Goal: Task Accomplishment & Management: Manage account settings

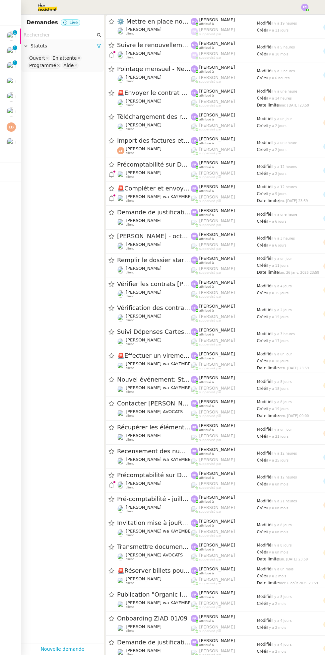
click at [12, 127] on img at bounding box center [11, 126] width 9 height 9
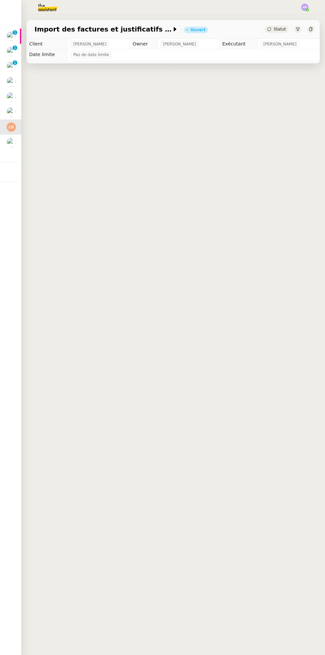
click at [10, 125] on img at bounding box center [11, 126] width 9 height 9
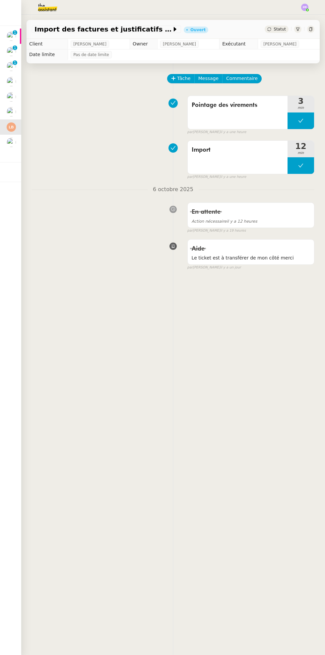
click at [12, 33] on img at bounding box center [11, 35] width 9 height 9
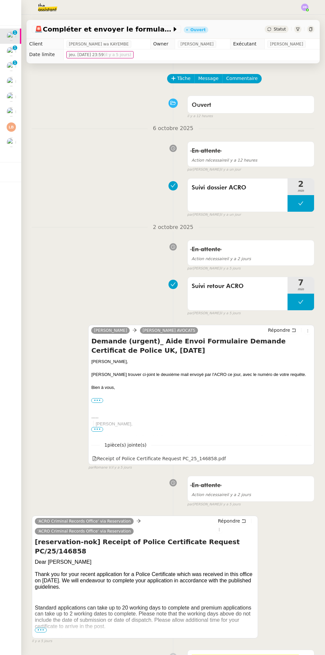
click at [13, 49] on nz-badge "0 1 2 3 4 5 6 7 8 9" at bounding box center [15, 47] width 5 height 5
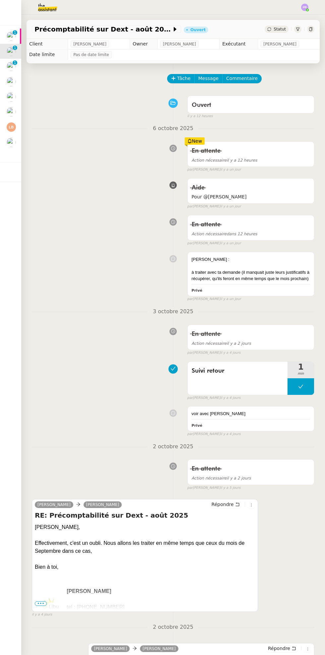
click at [15, 82] on img at bounding box center [11, 81] width 9 height 9
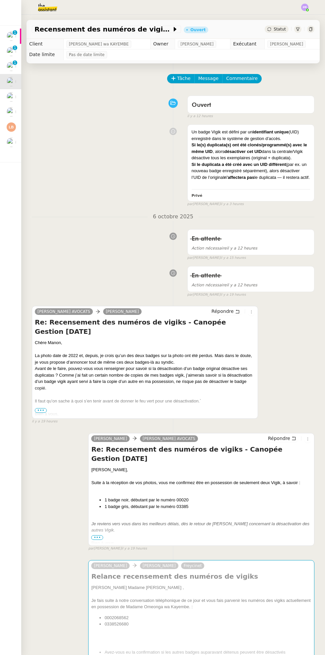
click at [11, 68] on img at bounding box center [11, 66] width 9 height 9
